Goal: Register for event/course

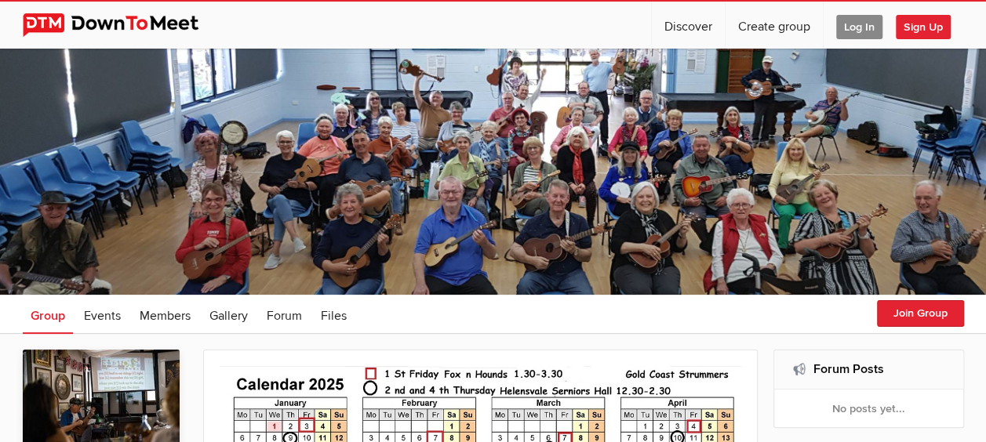
click at [850, 23] on span "Log In" at bounding box center [859, 27] width 46 height 24
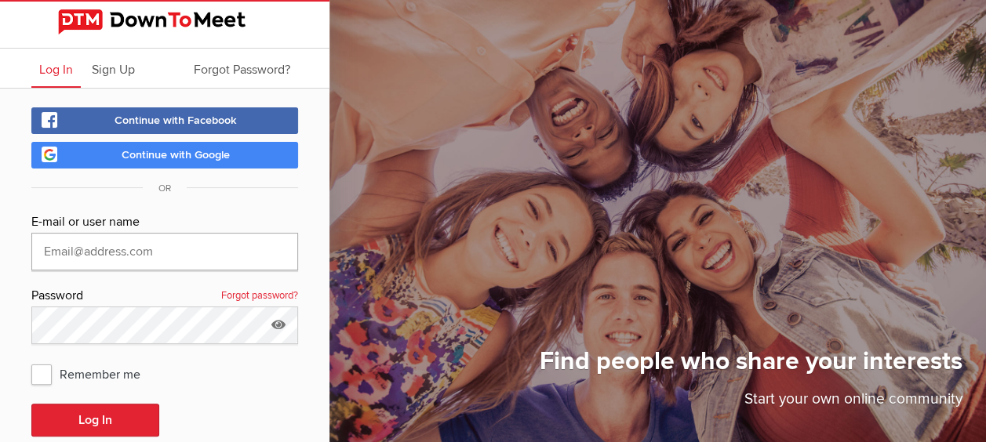
click at [104, 252] on input "text" at bounding box center [164, 252] width 267 height 38
type input "[EMAIL_ADDRESS][DOMAIN_NAME]"
click at [279, 325] on icon at bounding box center [279, 325] width 24 height 36
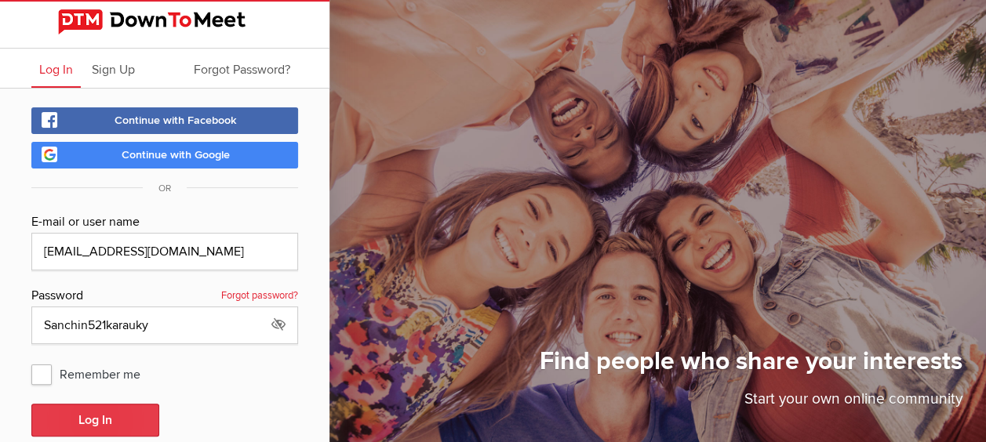
click at [85, 424] on button "Log In" at bounding box center [95, 420] width 128 height 33
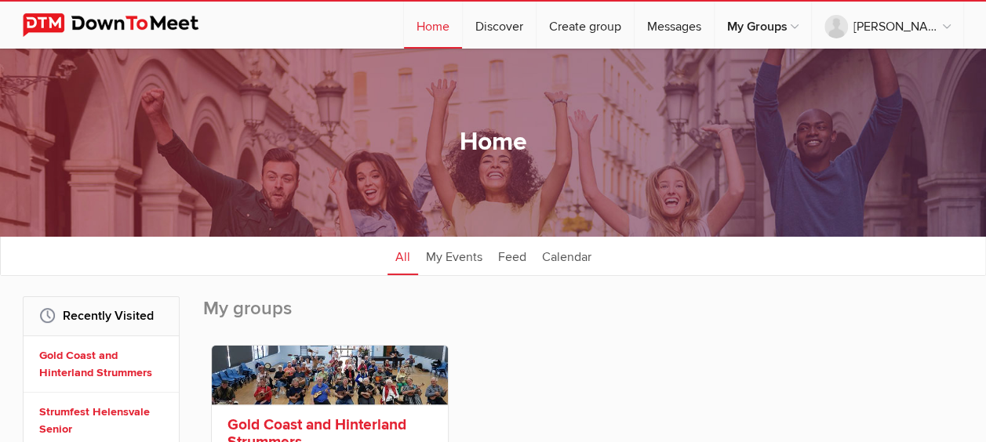
scroll to position [78, 0]
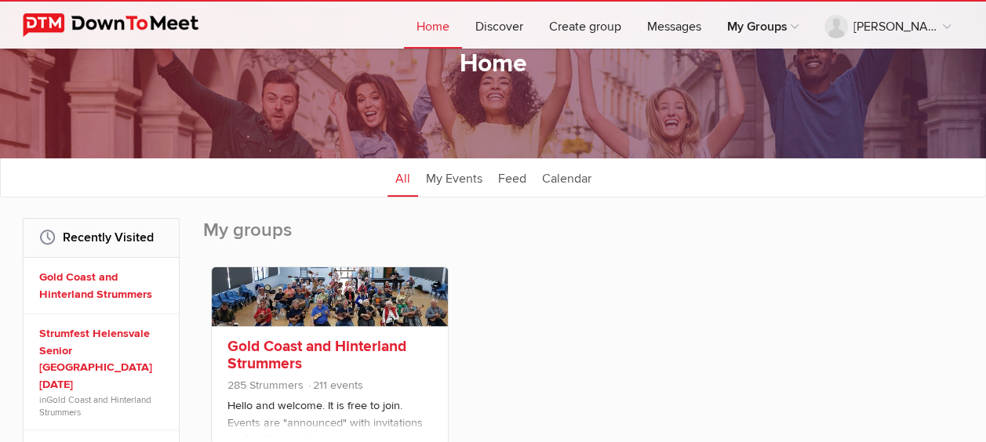
click at [317, 347] on link "Gold Coast and Hinterland Strummers" at bounding box center [316, 355] width 179 height 36
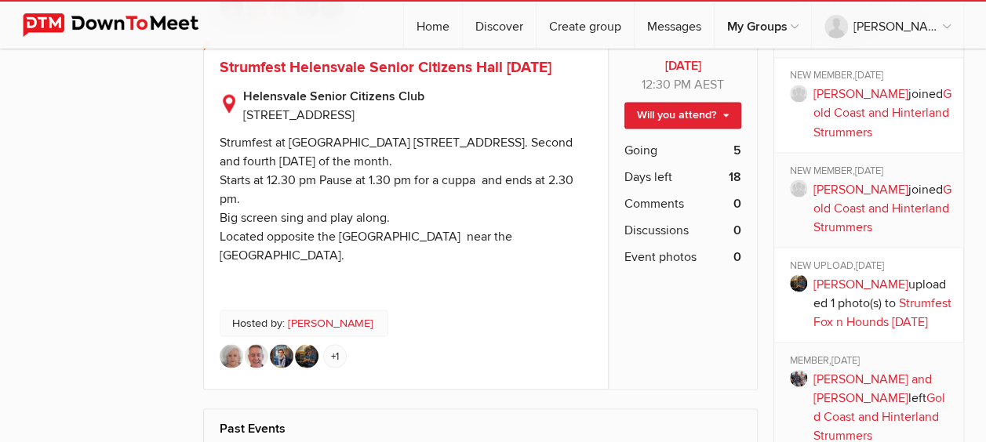
scroll to position [1333, 0]
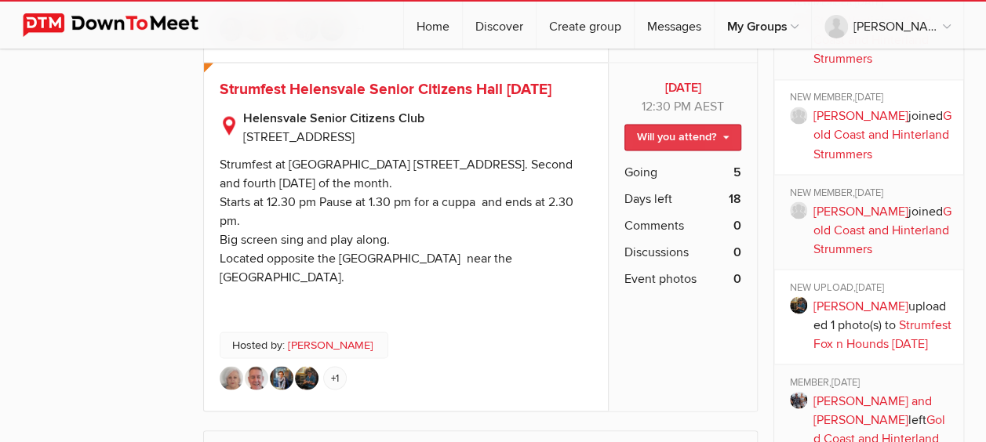
click at [663, 151] on link "Will you attend?" at bounding box center [682, 137] width 117 height 27
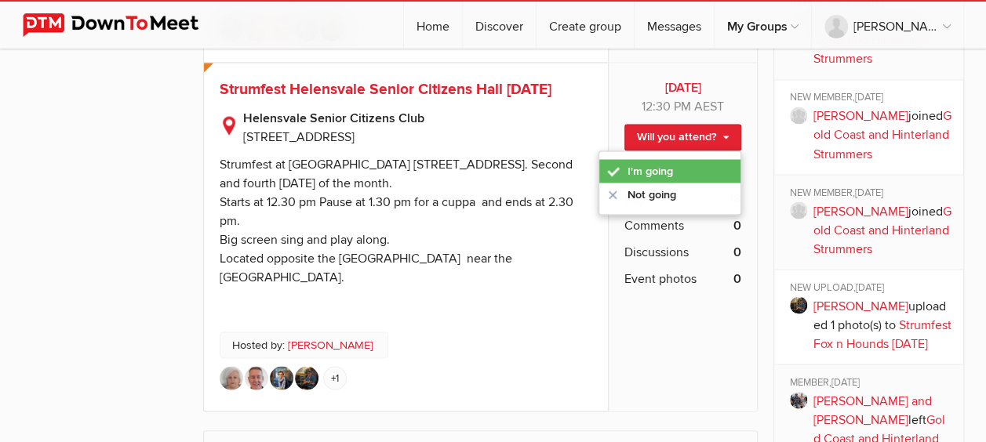
click at [649, 183] on link "I'm going" at bounding box center [669, 171] width 141 height 24
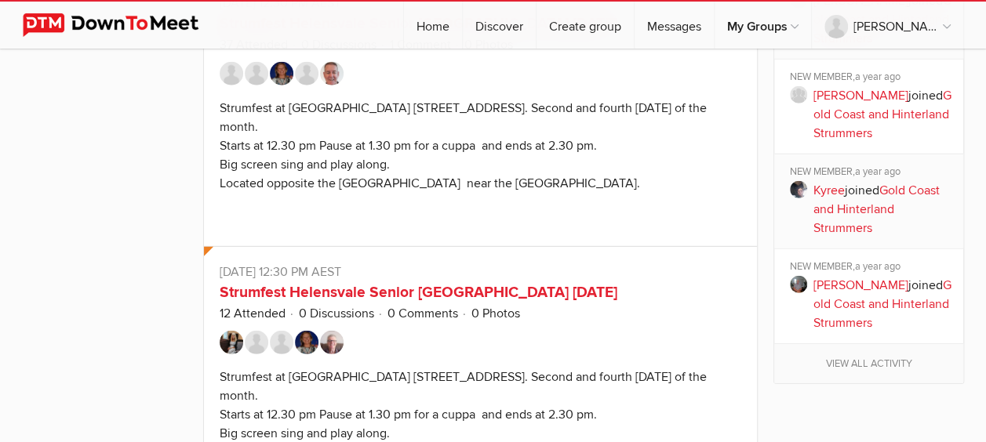
scroll to position [2118, 0]
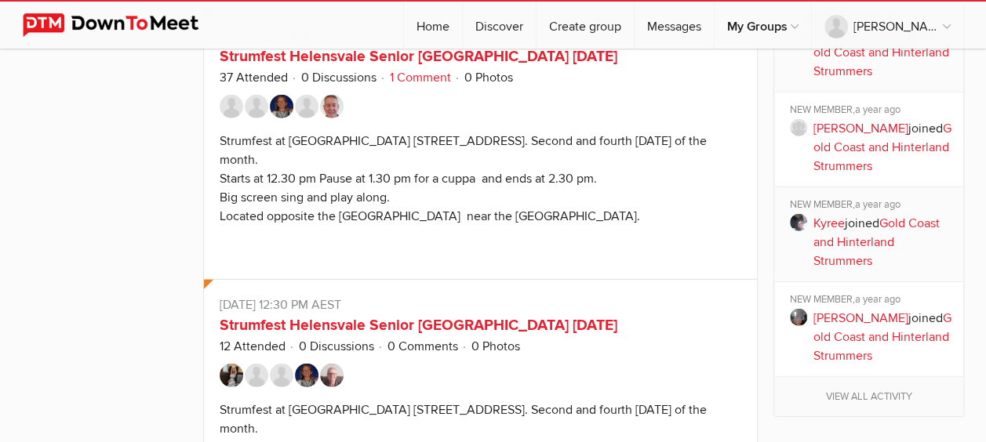
click at [419, 85] on link "1 Comment" at bounding box center [420, 78] width 61 height 16
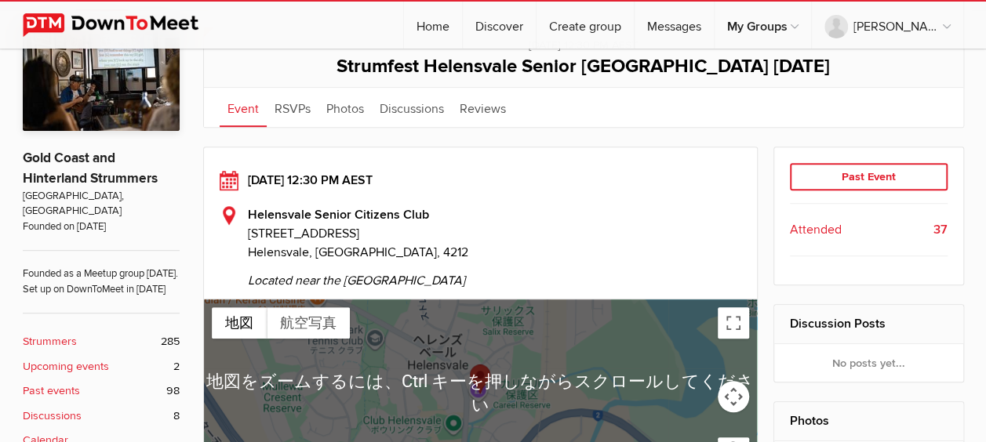
scroll to position [235, 0]
